Goal: Information Seeking & Learning: Learn about a topic

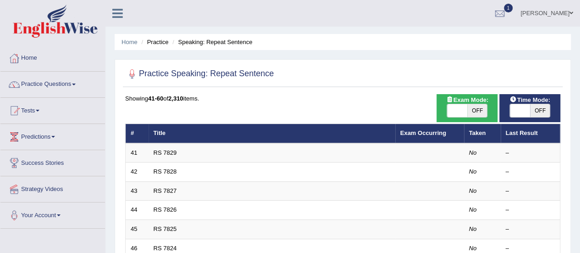
scroll to position [1, 0]
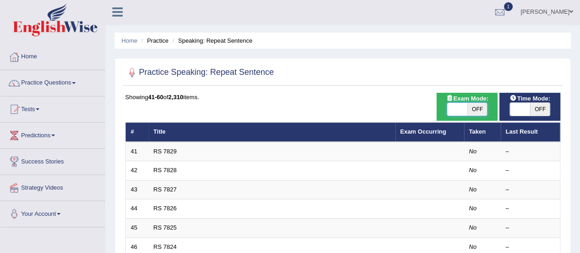
click at [463, 105] on span at bounding box center [457, 109] width 20 height 13
checkbox input "true"
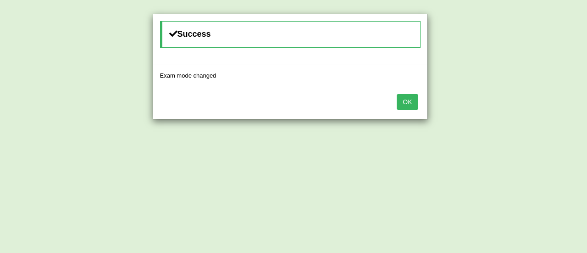
click at [409, 102] on button "OK" at bounding box center [407, 102] width 21 height 16
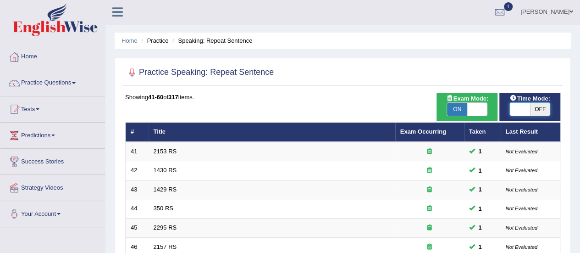
click at [525, 105] on span at bounding box center [520, 109] width 20 height 13
checkbox input "true"
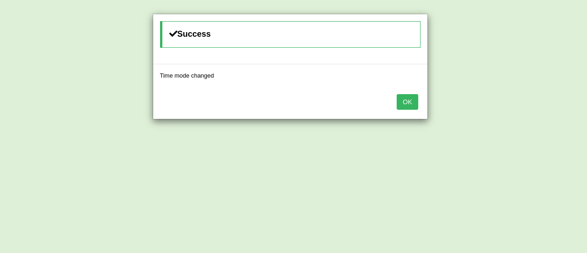
click at [407, 100] on button "OK" at bounding box center [407, 102] width 21 height 16
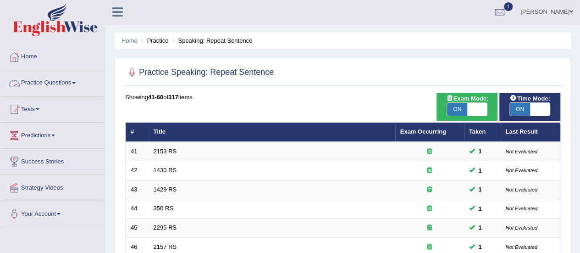
click at [69, 81] on link "Practice Questions" at bounding box center [52, 81] width 105 height 23
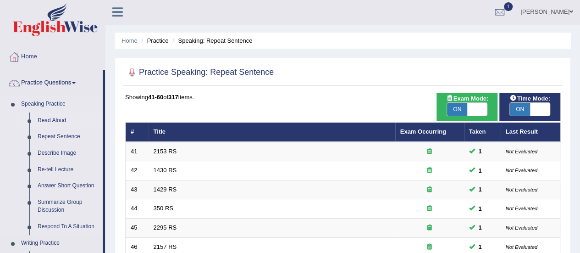
click at [53, 121] on link "Read Aloud" at bounding box center [67, 120] width 69 height 17
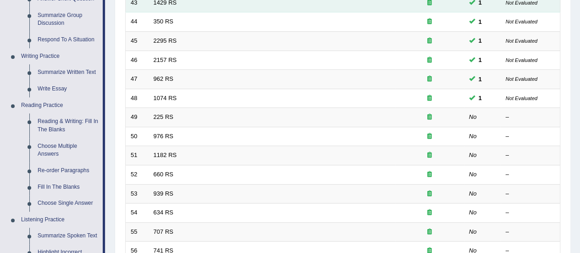
scroll to position [184, 0]
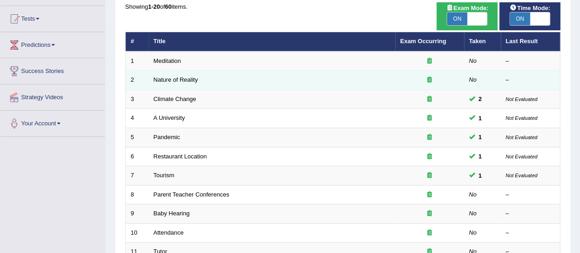
scroll to position [162, 0]
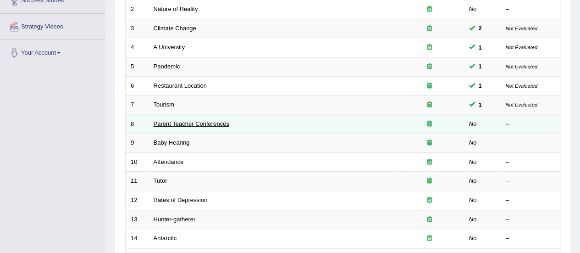
click at [195, 120] on link "Parent Teacher Conferences" at bounding box center [192, 123] width 76 height 7
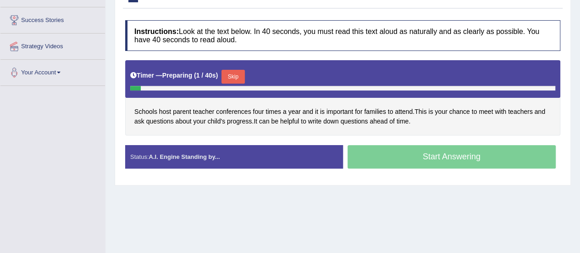
scroll to position [144, 0]
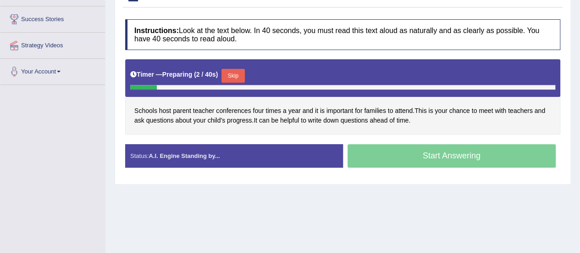
click at [238, 83] on button "Skip" at bounding box center [233, 76] width 23 height 14
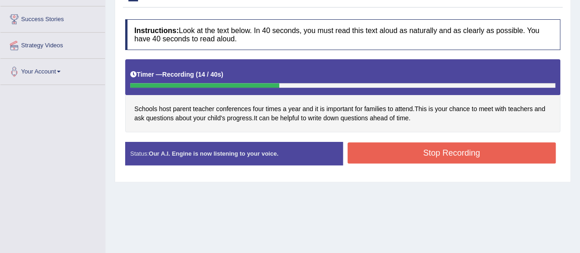
click at [374, 161] on button "Stop Recording" at bounding box center [452, 152] width 209 height 21
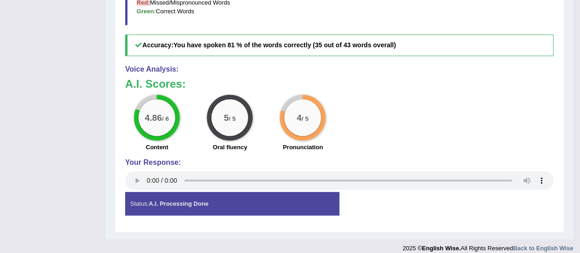
scroll to position [382, 0]
click at [219, 133] on div "Voice Analysis: A.I. Scores: 4.86 / 6 Content 5 / 5 Oral fluency 4 / 5 Pronunci…" at bounding box center [339, 128] width 428 height 127
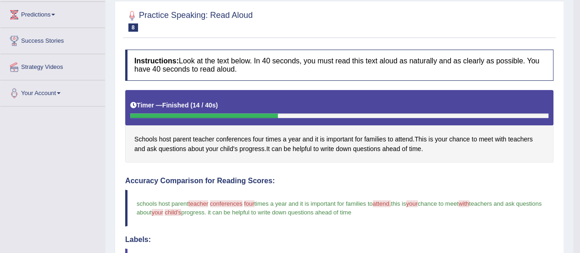
scroll to position [0, 0]
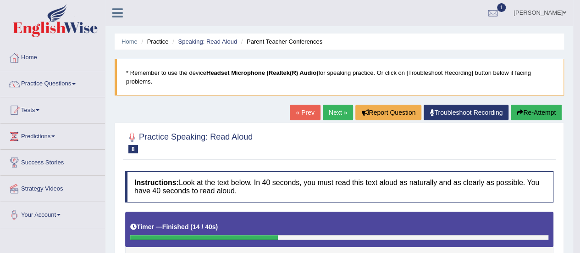
click at [529, 106] on button "Re-Attempt" at bounding box center [536, 113] width 51 height 16
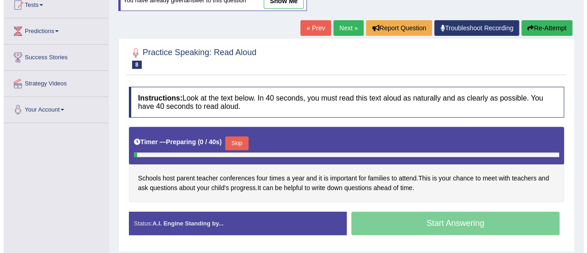
scroll to position [127, 0]
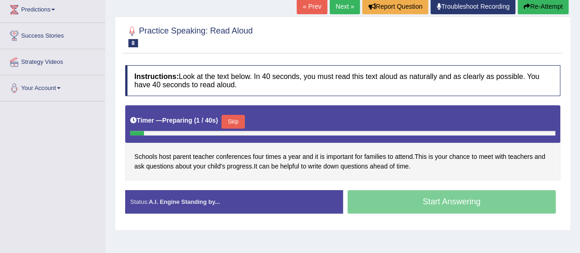
click at [237, 124] on button "Skip" at bounding box center [233, 122] width 23 height 14
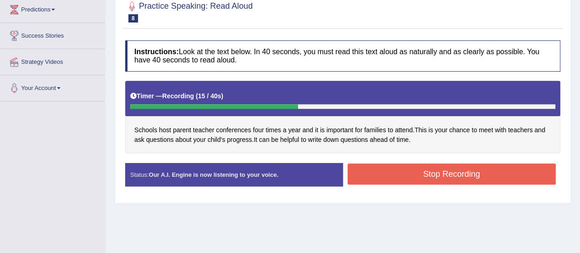
click at [391, 182] on button "Stop Recording" at bounding box center [452, 173] width 209 height 21
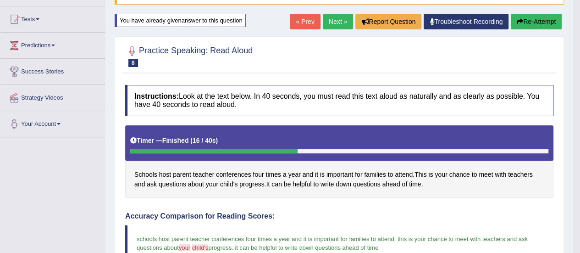
scroll to position [69, 0]
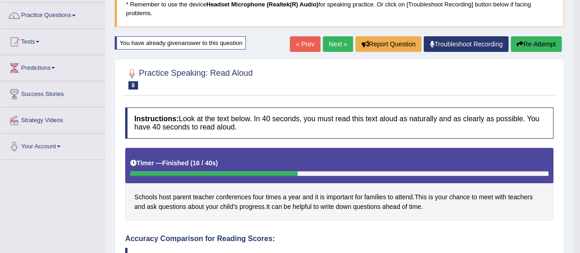
click at [328, 44] on link "Next »" at bounding box center [338, 44] width 30 height 16
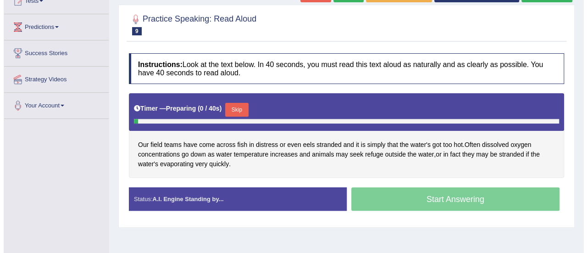
scroll to position [112, 0]
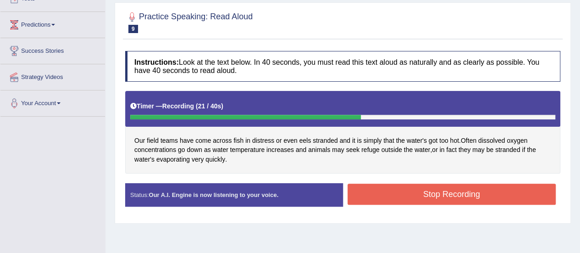
click at [403, 203] on button "Stop Recording" at bounding box center [452, 193] width 209 height 21
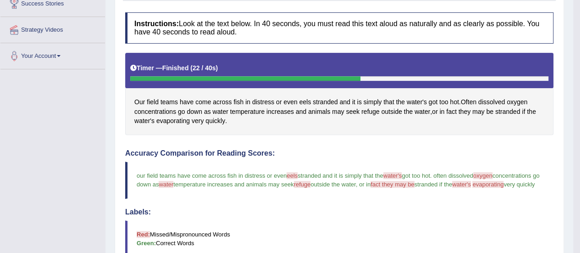
scroll to position [0, 0]
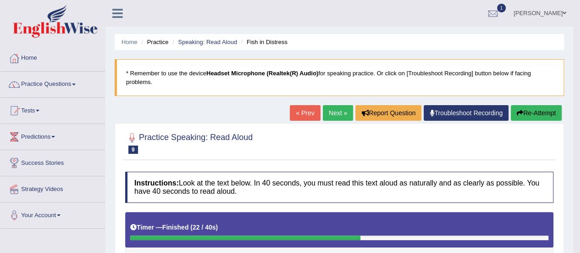
click at [541, 112] on button "Re-Attempt" at bounding box center [536, 113] width 51 height 16
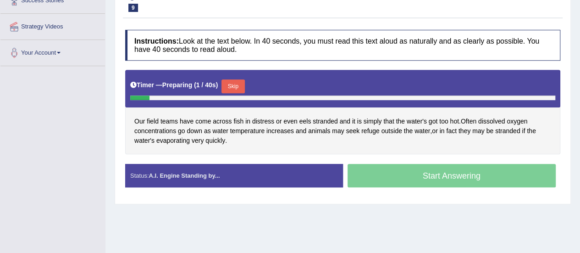
scroll to position [176, 0]
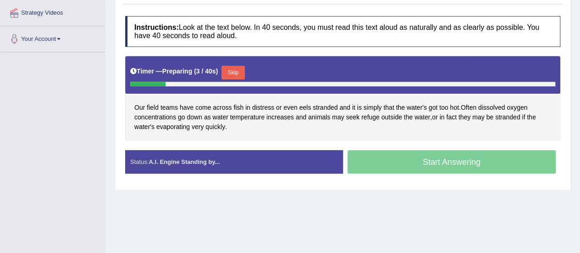
click at [240, 78] on button "Skip" at bounding box center [233, 73] width 23 height 14
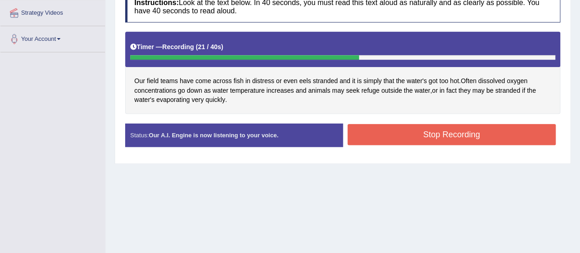
click at [429, 138] on button "Stop Recording" at bounding box center [452, 134] width 209 height 21
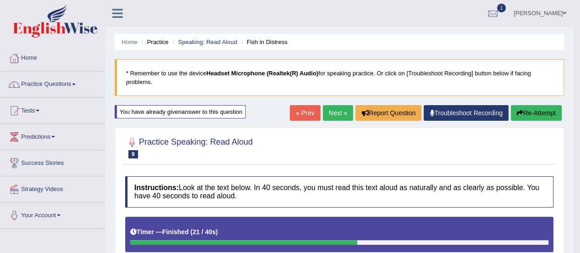
scroll to position [0, 0]
click at [76, 84] on span at bounding box center [74, 84] width 4 height 2
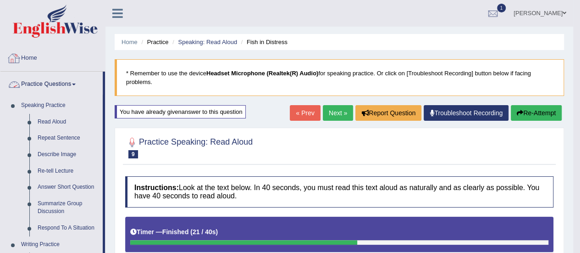
click at [77, 82] on link "Practice Questions" at bounding box center [51, 83] width 102 height 23
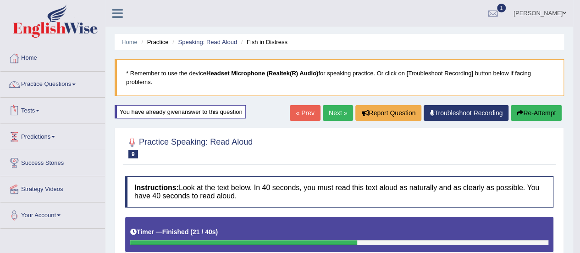
click at [37, 106] on link "Tests" at bounding box center [52, 109] width 105 height 23
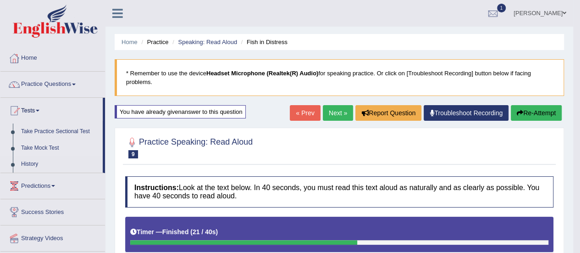
click at [44, 147] on link "Take Mock Test" at bounding box center [60, 148] width 86 height 17
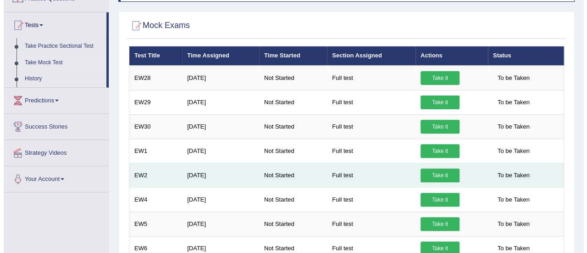
scroll to position [117, 0]
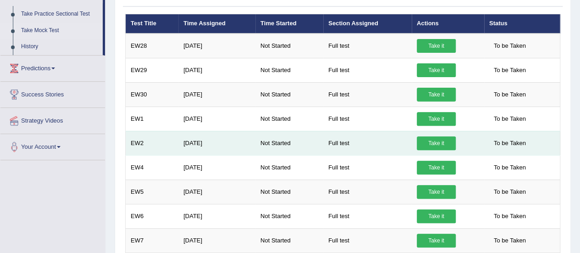
click at [445, 138] on link "Take it" at bounding box center [436, 143] width 39 height 14
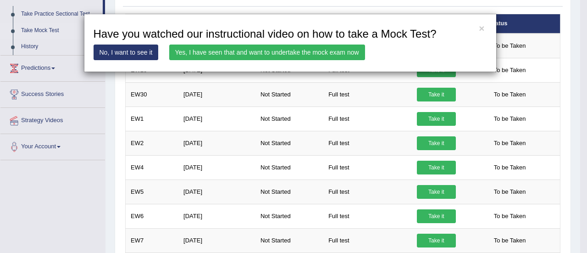
click at [269, 98] on div "× Have you watched our instructional video on how to take a Mock Test? No, I wa…" at bounding box center [293, 126] width 587 height 253
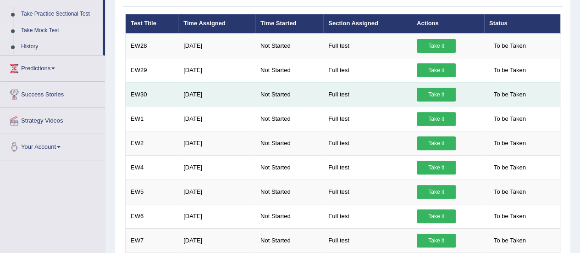
click at [434, 92] on link "Take it" at bounding box center [436, 95] width 39 height 14
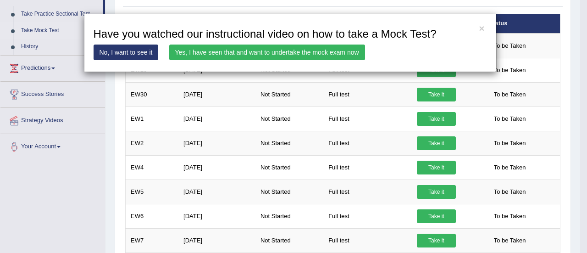
click at [292, 46] on link "Yes, I have seen that and want to undertake the mock exam now" at bounding box center [267, 52] width 196 height 16
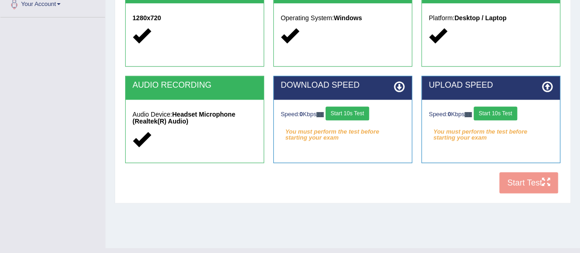
scroll to position [210, 0]
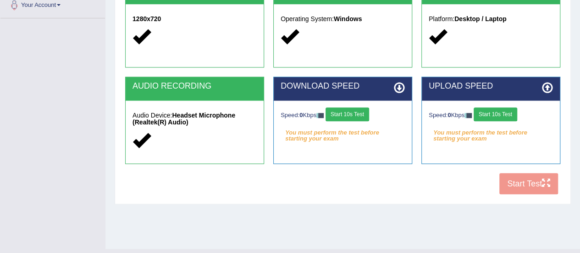
click at [369, 111] on button "Start 10s Test" at bounding box center [348, 114] width 44 height 14
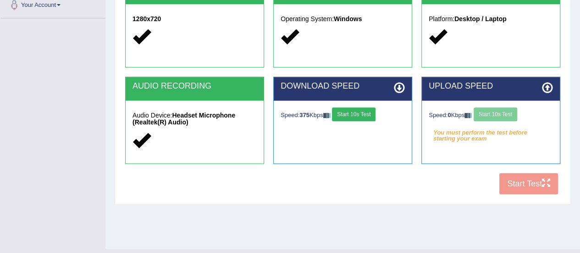
click at [360, 110] on button "Start 10s Test" at bounding box center [354, 114] width 44 height 14
click at [494, 112] on button "Start 10s Test" at bounding box center [496, 114] width 44 height 14
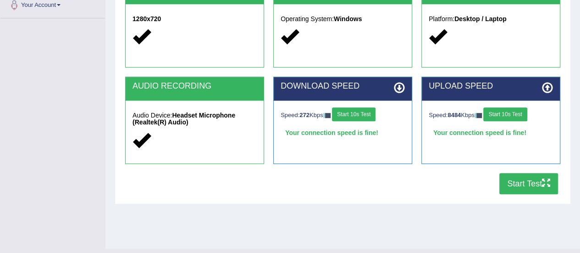
click at [520, 180] on button "Start Test" at bounding box center [529, 183] width 59 height 21
